Goal: Check status

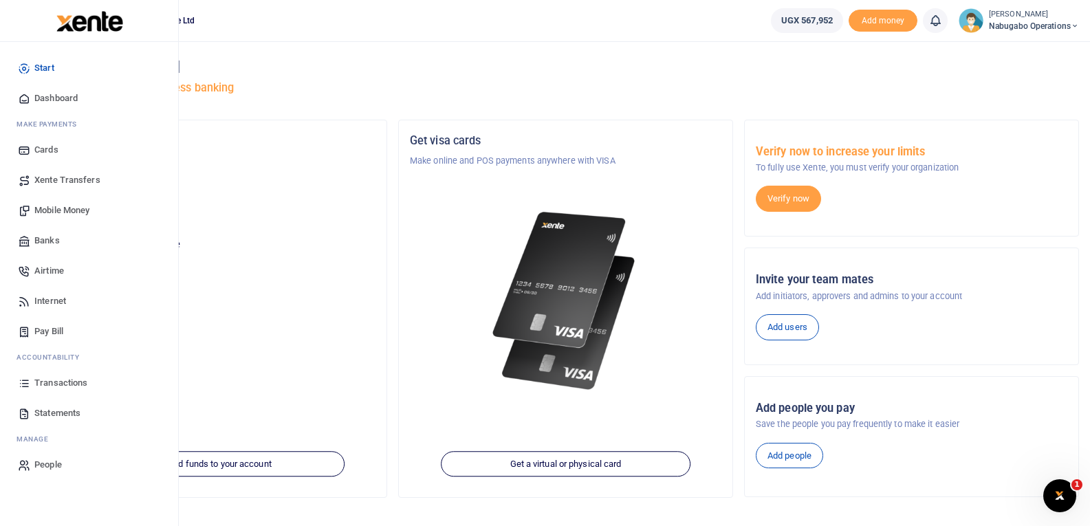
click at [70, 378] on span "Transactions" at bounding box center [60, 383] width 53 height 14
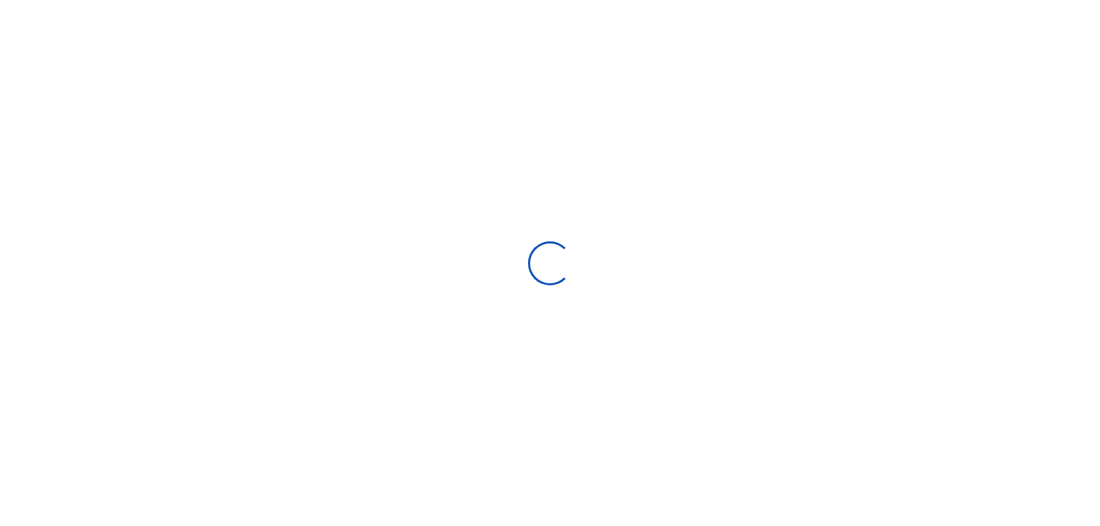
select select
type input "[DATE] - [DATE]"
